Goal: Information Seeking & Learning: Understand process/instructions

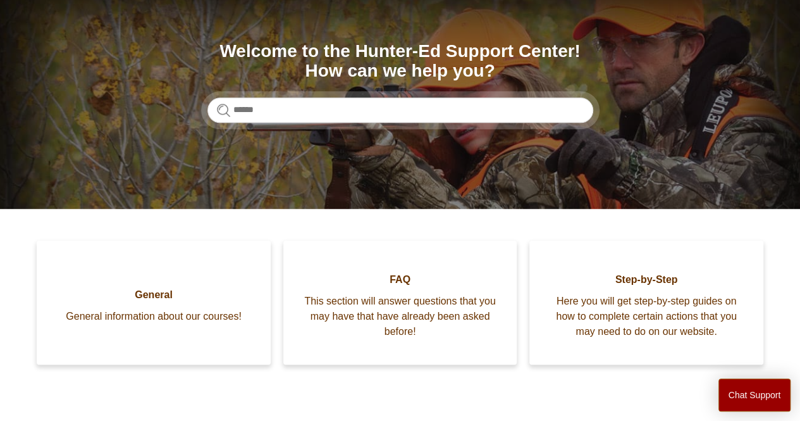
scroll to position [142, 0]
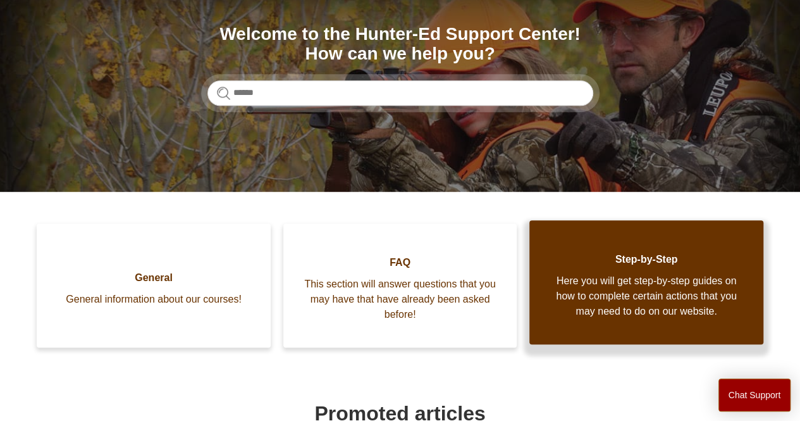
click at [712, 310] on span "Here you will get step-by-step guides on how to complete certain actions that y…" at bounding box center [646, 296] width 196 height 46
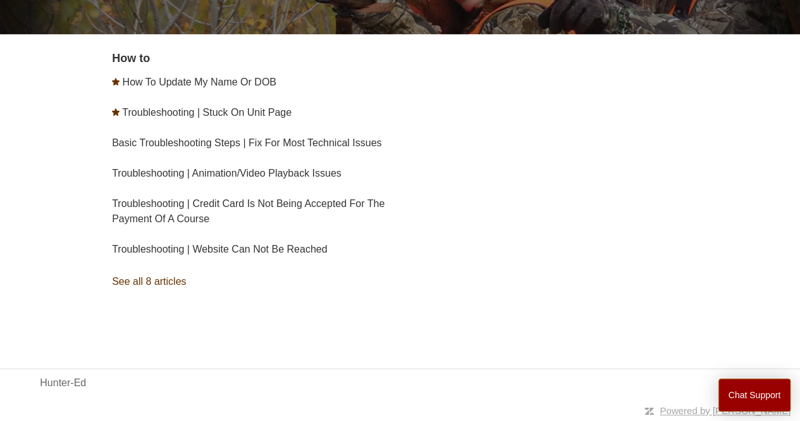
scroll to position [242, 0]
click at [290, 137] on link "Basic Troubleshooting Steps | Fix For Most Technical Issues" at bounding box center [246, 142] width 269 height 11
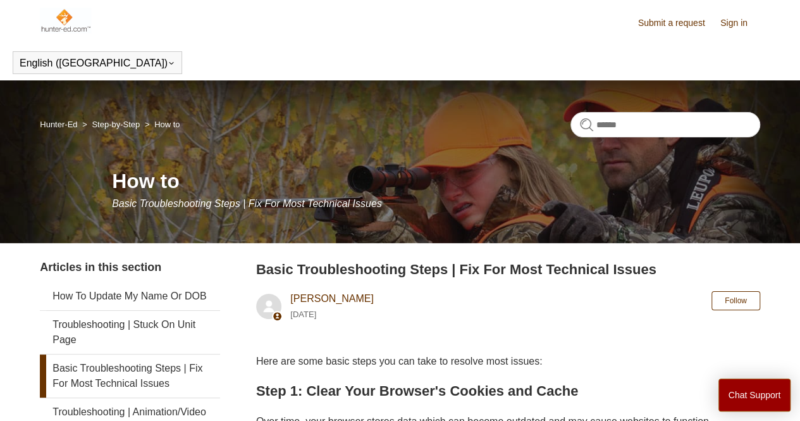
click at [75, 350] on link "Troubleshooting | Stuck On Unit Page" at bounding box center [130, 332] width 180 height 43
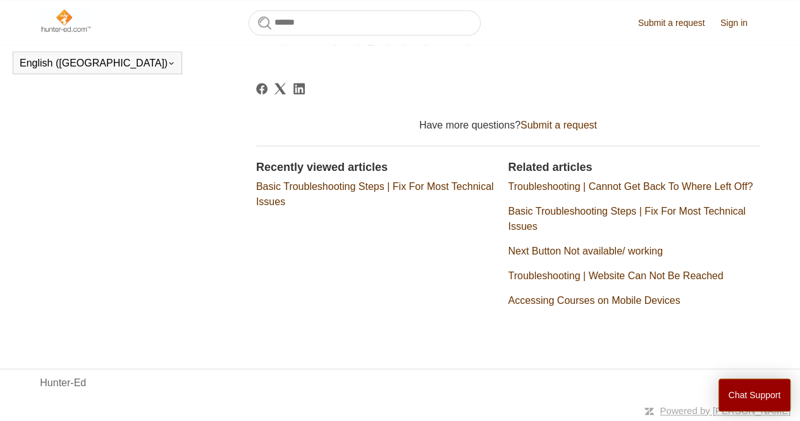
scroll to position [717, 0]
click at [712, 278] on link "Troubleshooting | Website Can Not Be Reached" at bounding box center [615, 275] width 215 height 11
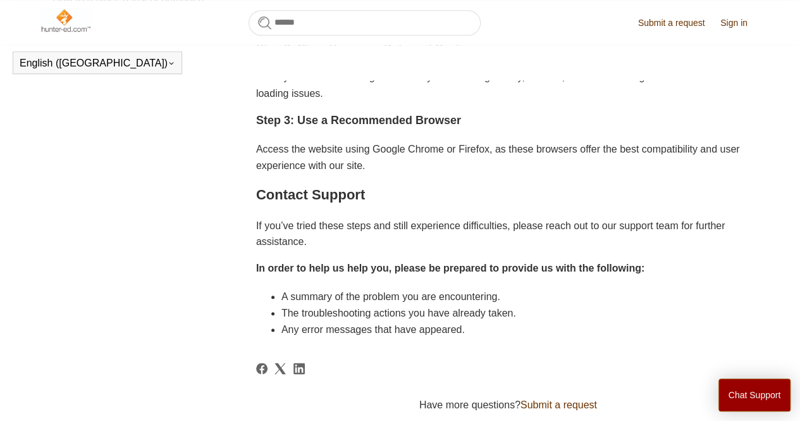
scroll to position [877, 0]
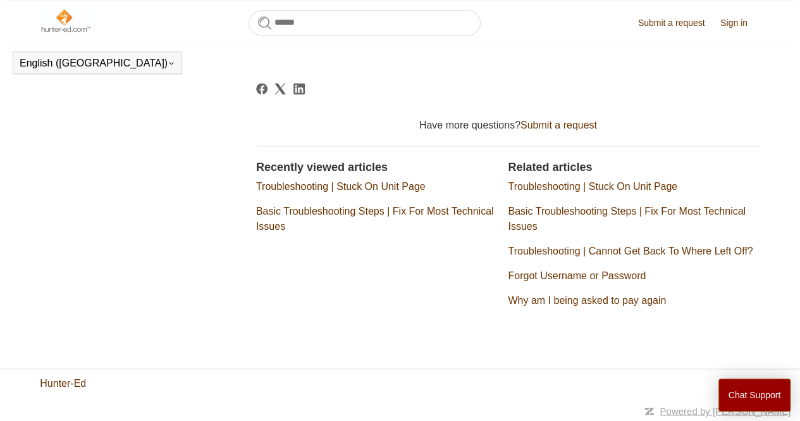
click at [72, 390] on link "Hunter-Ed" at bounding box center [63, 382] width 46 height 15
